Goal: Task Accomplishment & Management: Manage account settings

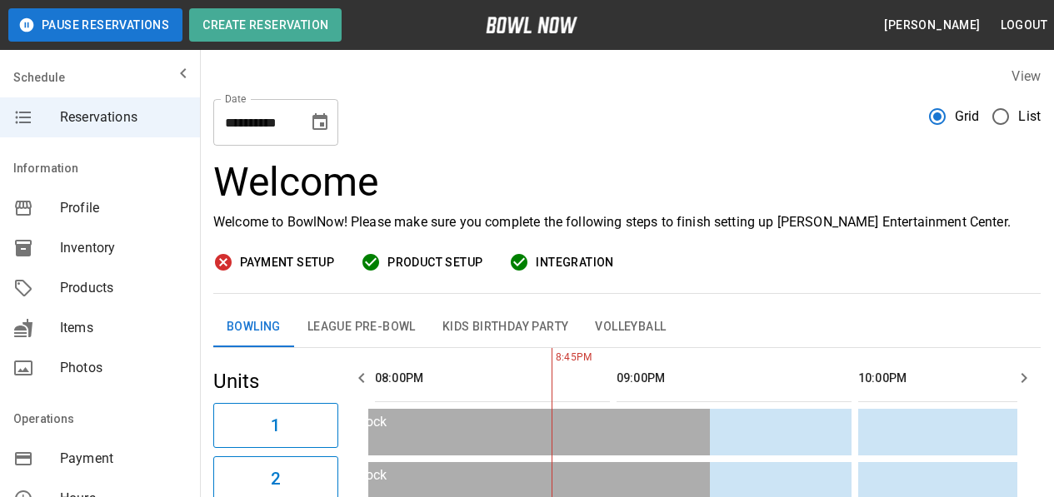
click at [325, 125] on icon "Choose date, selected date is Oct 13, 2025" at bounding box center [320, 122] width 20 height 20
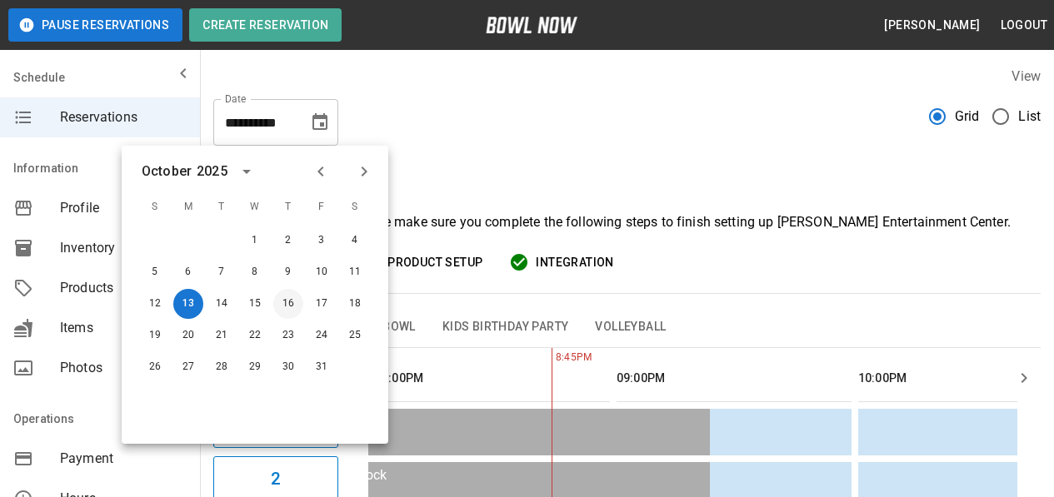
click at [283, 300] on button "16" at bounding box center [288, 304] width 30 height 30
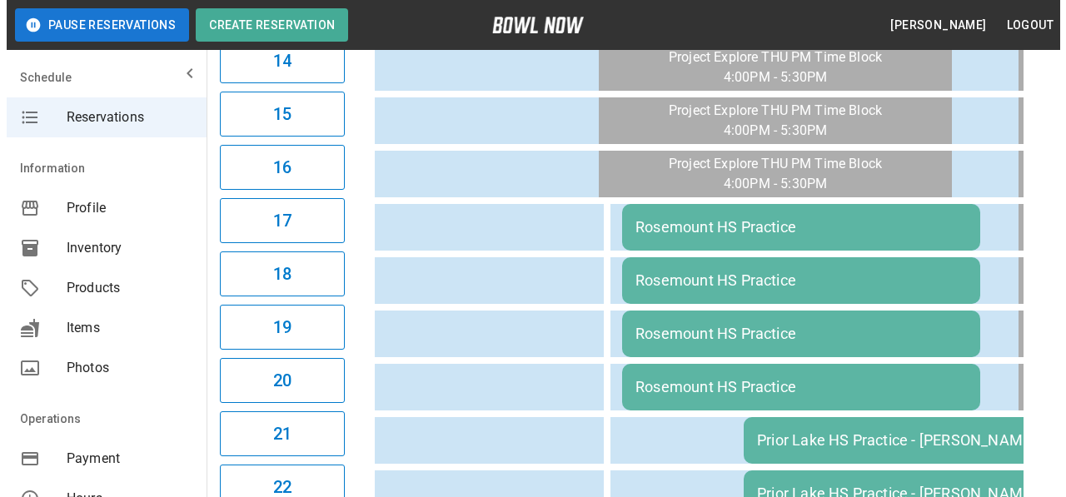
scroll to position [1057, 0]
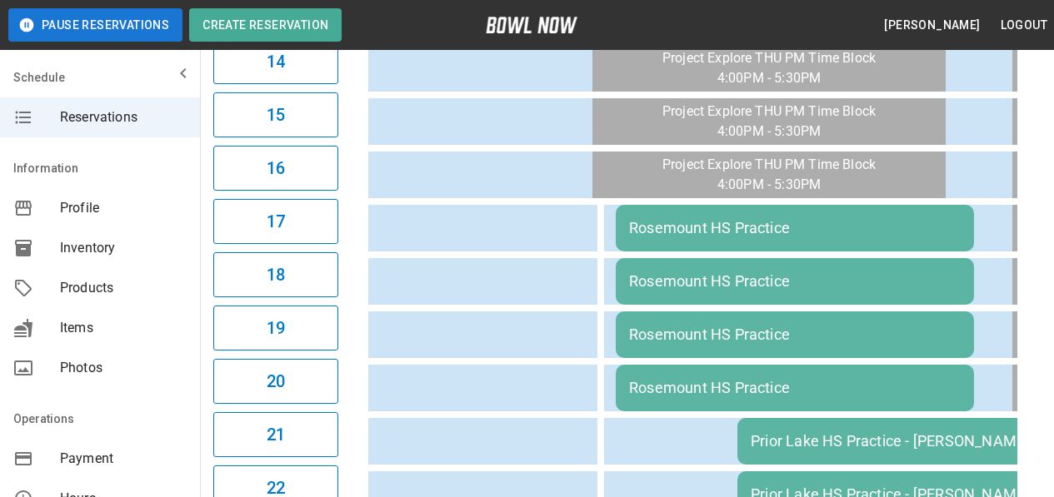
click at [711, 232] on div "Rosemount HS Practice" at bounding box center [795, 227] width 332 height 17
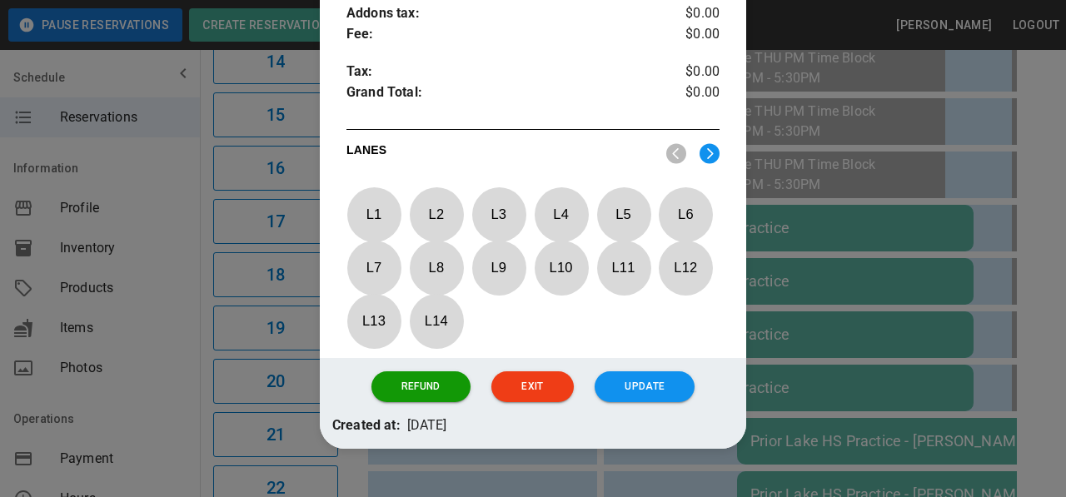
scroll to position [768, 0]
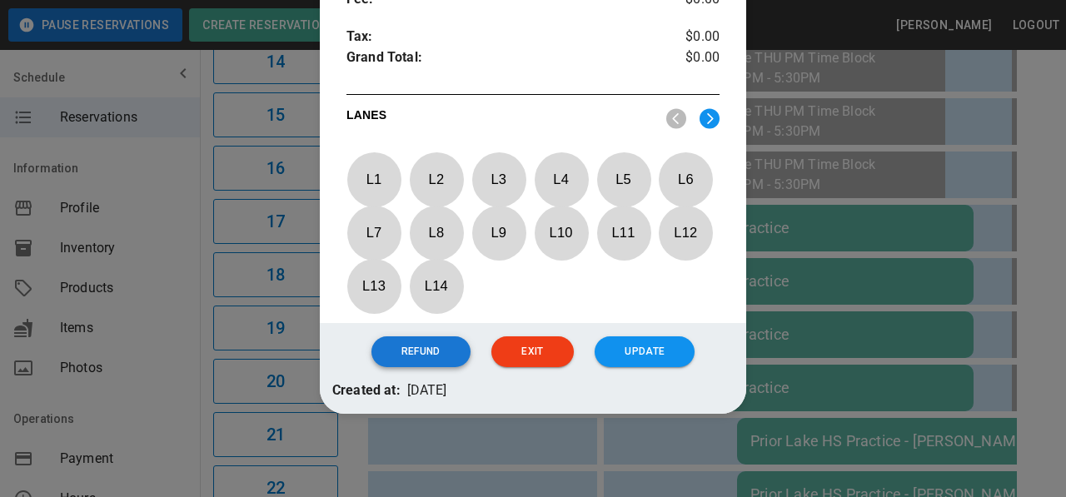
click at [435, 347] on button "Refund" at bounding box center [421, 352] width 99 height 31
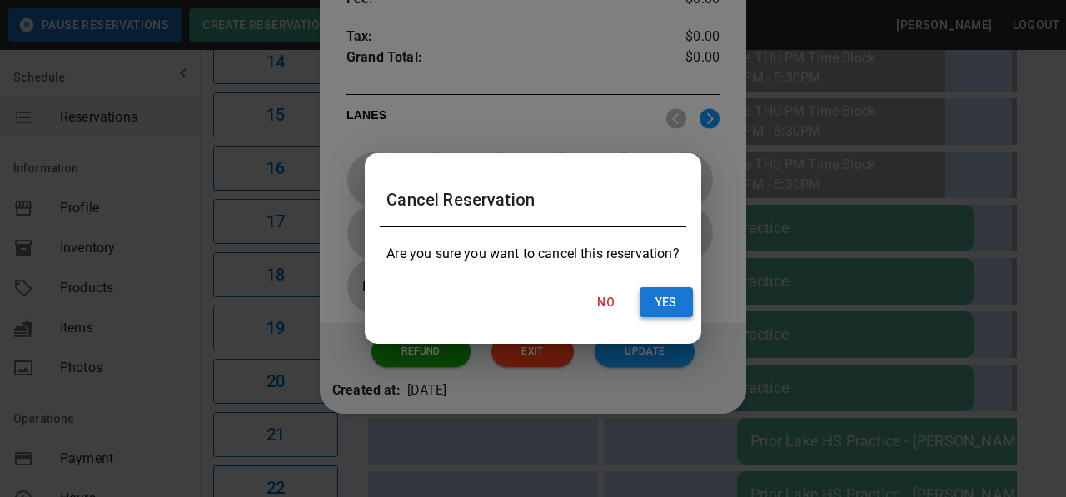
click at [671, 297] on button "Yes" at bounding box center [666, 302] width 53 height 31
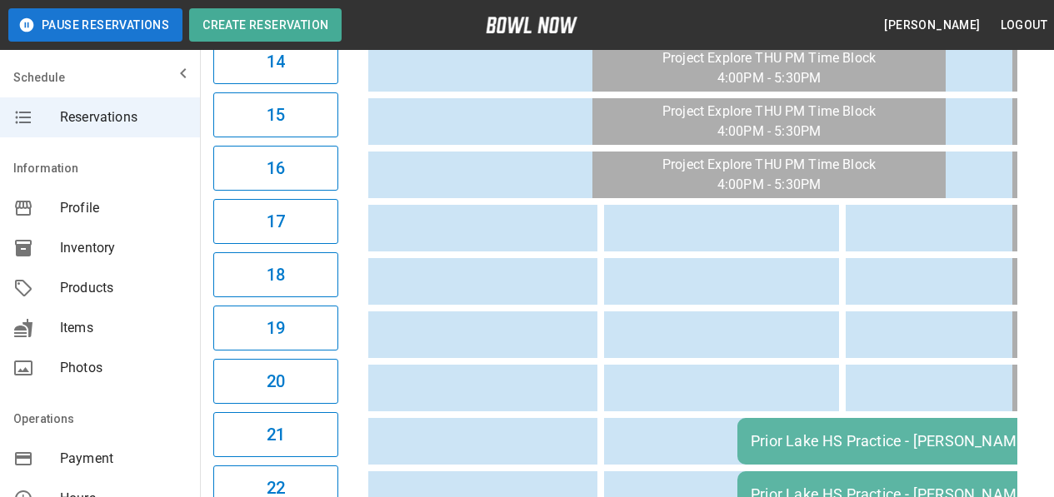
click at [781, 431] on td "Prior Lake HS Practice - [PERSON_NAME]" at bounding box center [916, 441] width 358 height 47
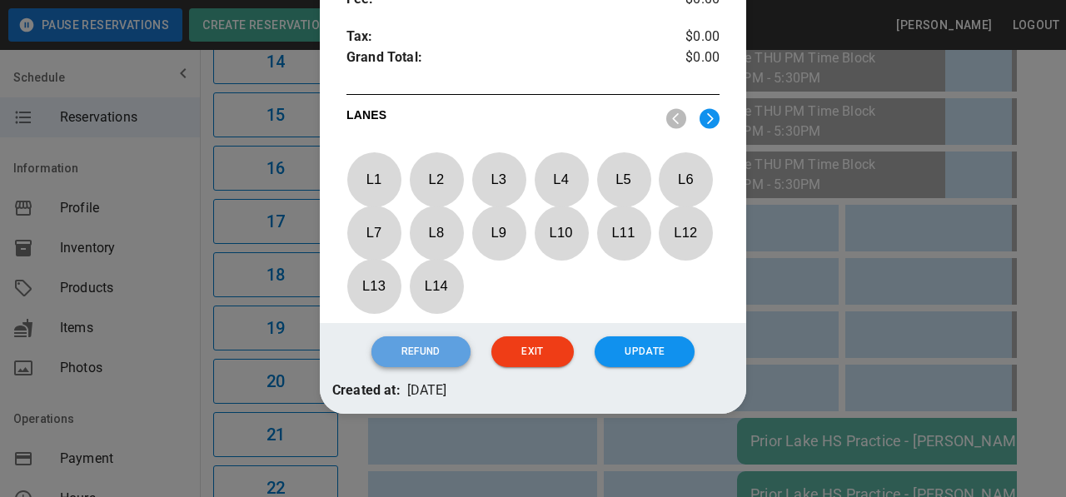
click at [429, 356] on button "Refund" at bounding box center [421, 352] width 99 height 31
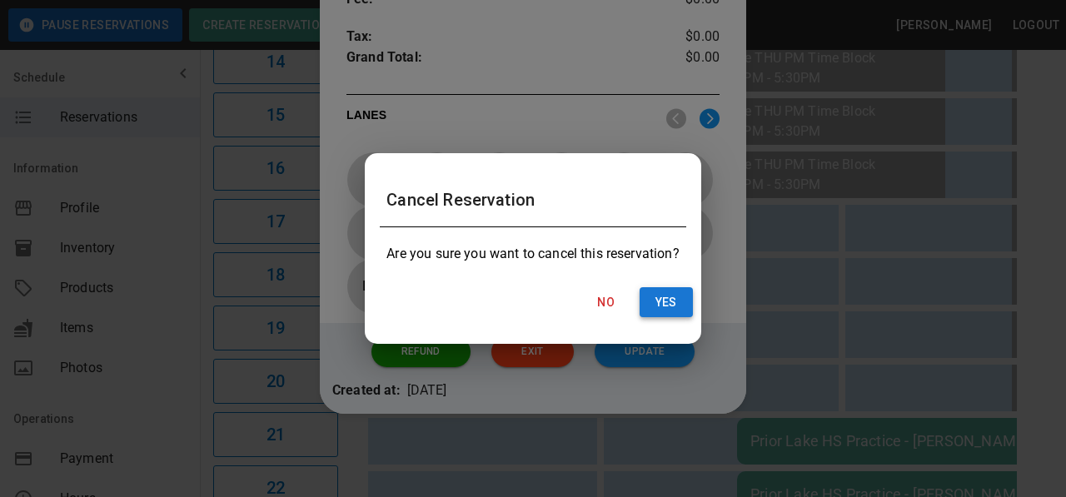
click at [666, 300] on button "Yes" at bounding box center [666, 302] width 53 height 31
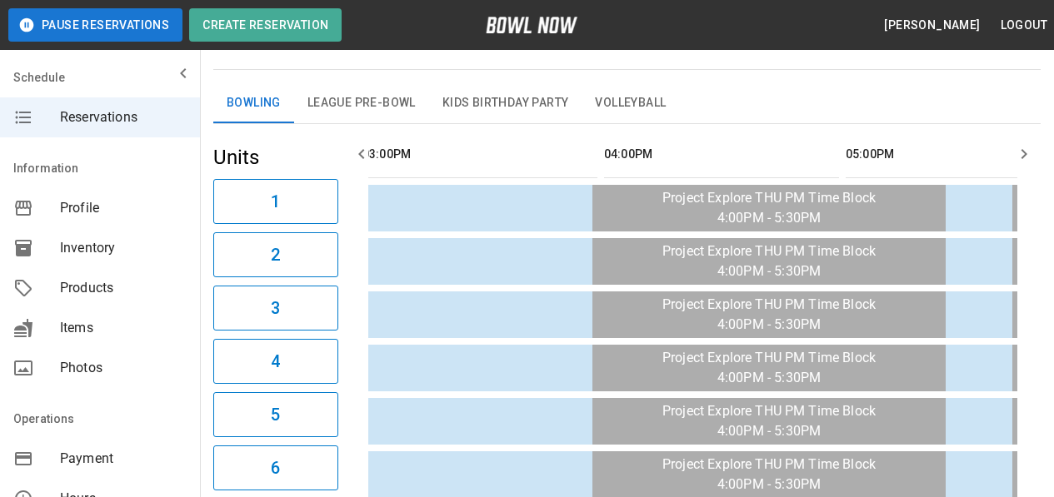
scroll to position [0, 0]
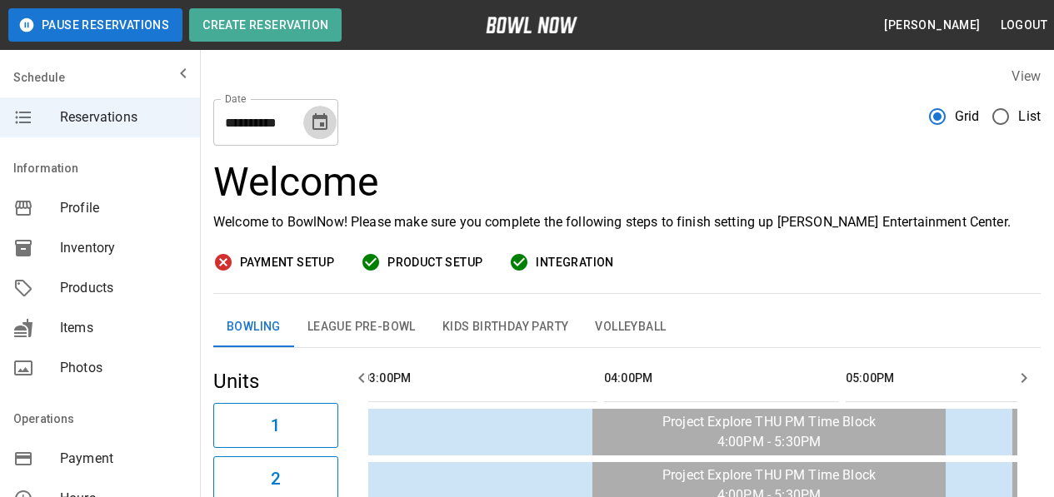
click at [319, 132] on icon "Choose date, selected date is Oct 16, 2025" at bounding box center [320, 122] width 20 height 20
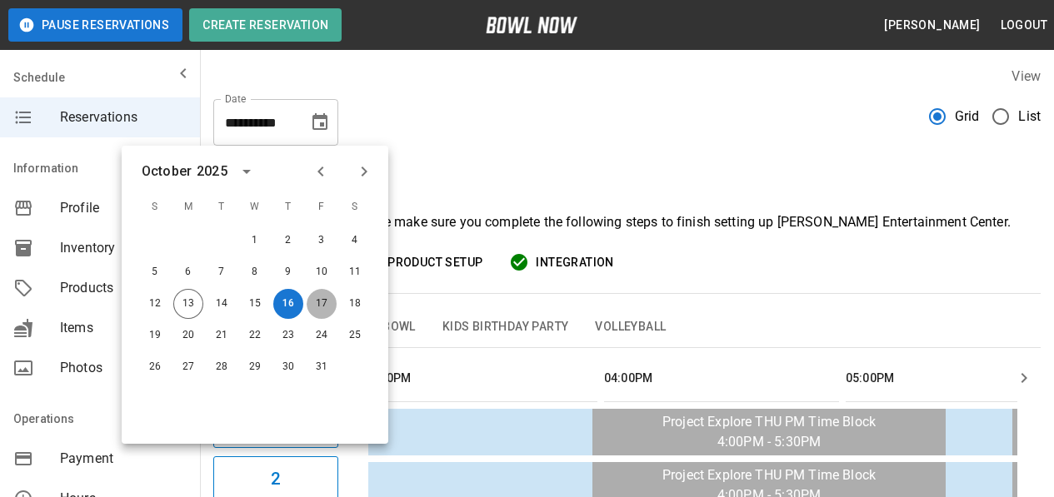
click at [322, 305] on button "17" at bounding box center [322, 304] width 30 height 30
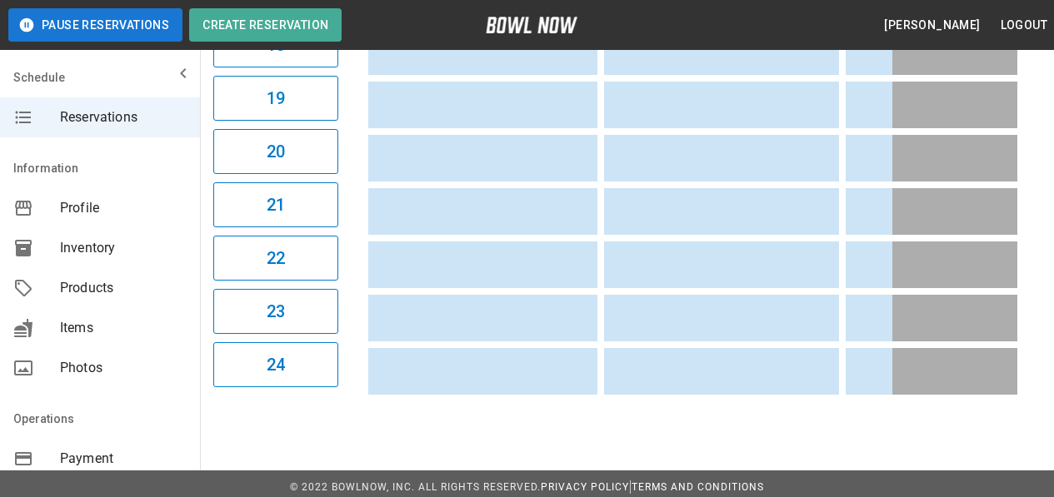
scroll to position [1307, 0]
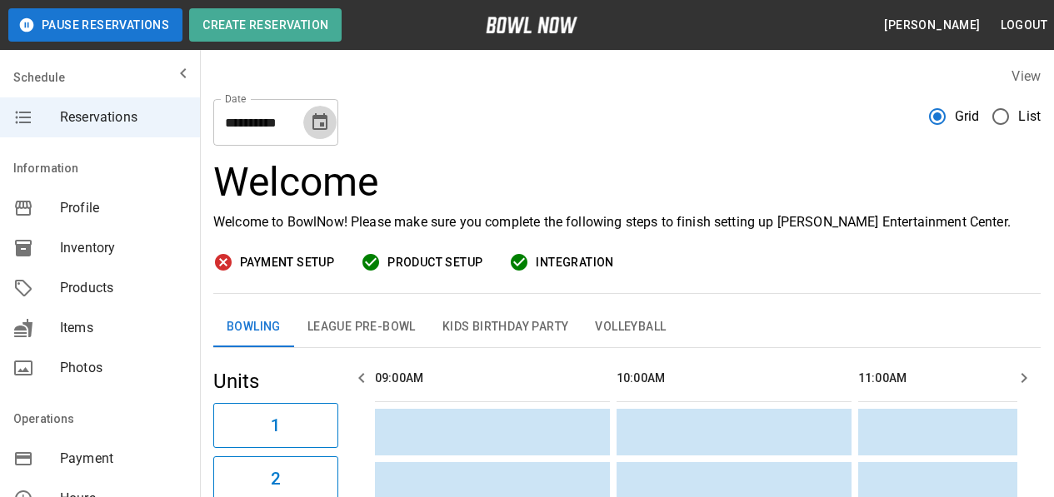
click at [322, 126] on icon "Choose date, selected date is Oct 17, 2025" at bounding box center [319, 121] width 15 height 17
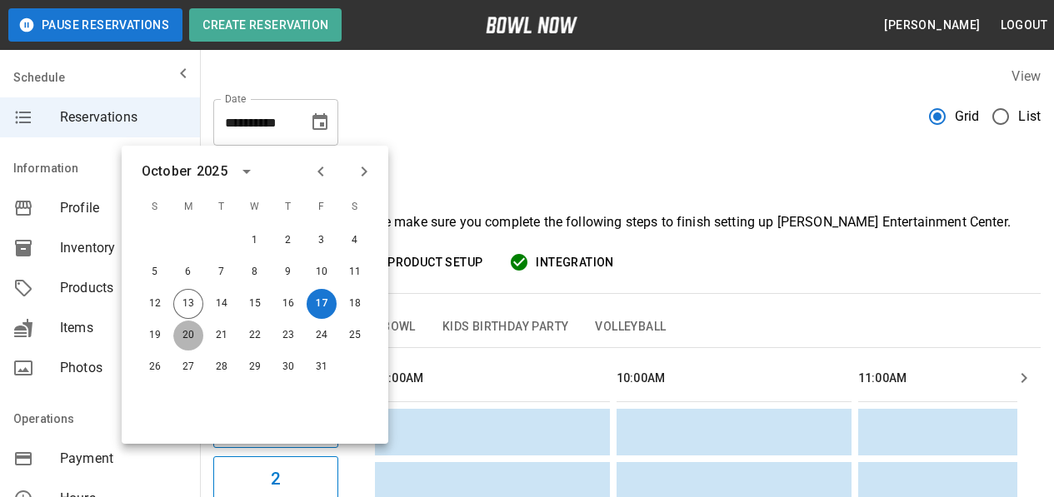
click at [182, 330] on button "20" at bounding box center [188, 336] width 30 height 30
type input "**********"
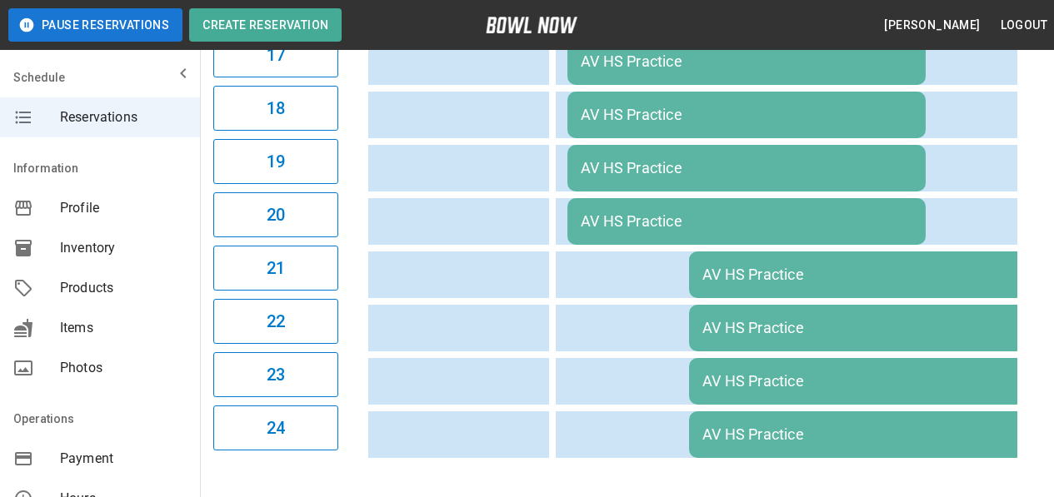
click at [719, 266] on div "AV HS Practice" at bounding box center [868, 274] width 332 height 17
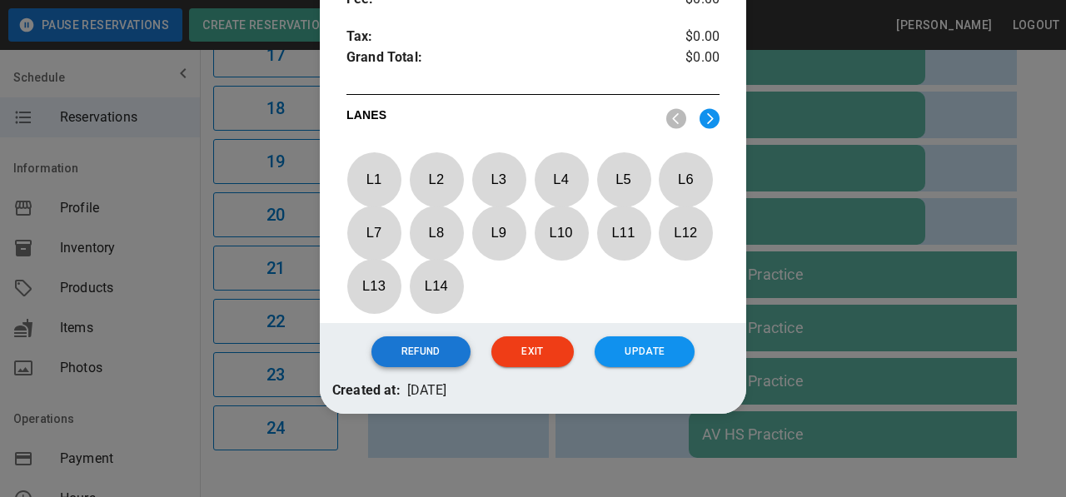
click at [410, 351] on button "Refund" at bounding box center [421, 352] width 99 height 31
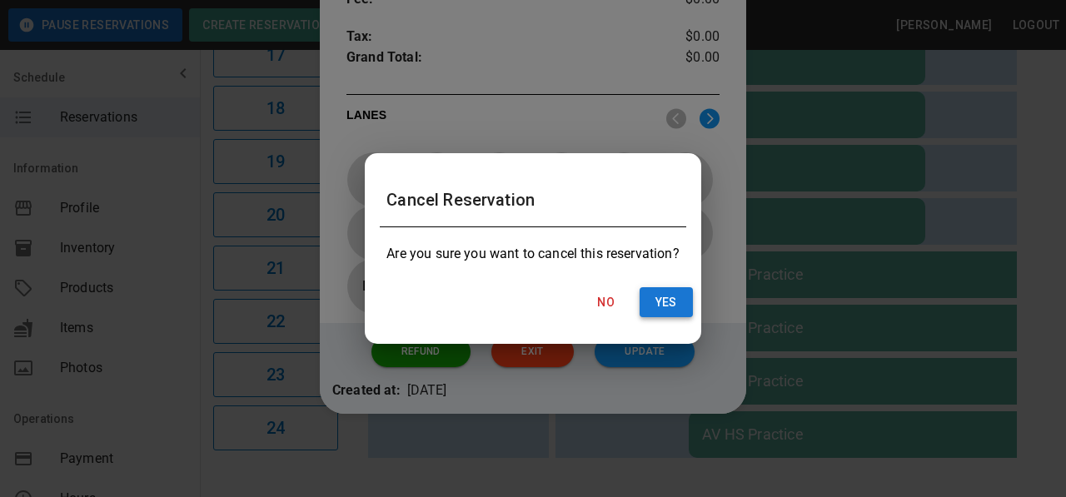
click at [661, 297] on button "Yes" at bounding box center [666, 302] width 53 height 31
